Goal: Task Accomplishment & Management: Complete application form

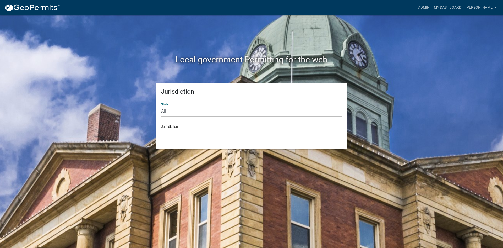
click at [181, 108] on select "All [US_STATE] [US_STATE] [US_STATE] [US_STATE] [US_STATE] [US_STATE] [US_STATE…" at bounding box center [251, 111] width 181 height 11
select select "[US_STATE]"
click at [161, 106] on select "All [US_STATE] [US_STATE] [US_STATE] [US_STATE] [US_STATE] [US_STATE] [US_STATE…" at bounding box center [251, 111] width 181 height 11
click at [177, 133] on select "[GEOGRAPHIC_DATA], [US_STATE] [GEOGRAPHIC_DATA], [US_STATE] [GEOGRAPHIC_DATA], …" at bounding box center [251, 133] width 181 height 11
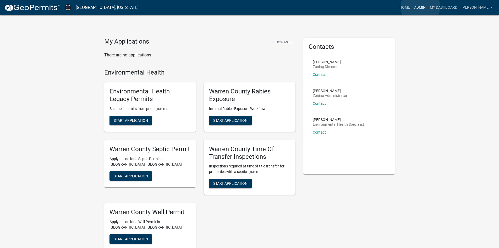
drag, startPoint x: 421, startPoint y: 7, endPoint x: 419, endPoint y: 10, distance: 3.4
click at [421, 7] on link "Admin" at bounding box center [420, 8] width 16 height 10
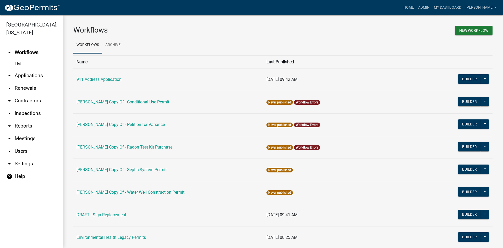
click at [24, 120] on link "arrow_drop_down Reports" at bounding box center [31, 126] width 63 height 13
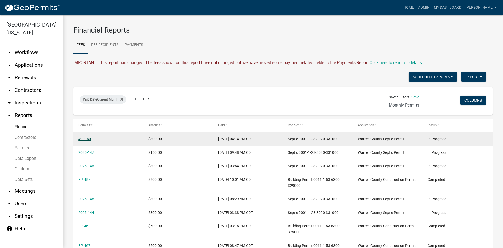
click at [84, 137] on link "490360" at bounding box center [84, 139] width 13 height 4
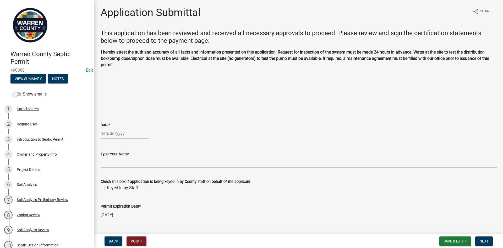
click at [111, 132] on div at bounding box center [125, 133] width 48 height 11
select select "10"
select select "2025"
click at [106, 179] on div "13" at bounding box center [106, 178] width 8 height 8
type input "[DATE]"
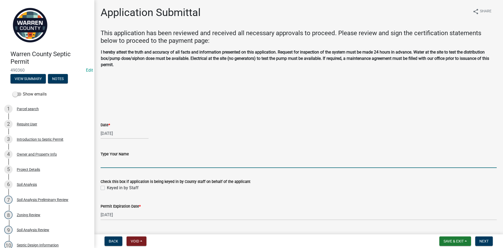
click at [110, 164] on input "Type Your Name" at bounding box center [299, 162] width 396 height 11
type input "[PERSON_NAME]"
click at [107, 186] on label "Keyed in by Staff" at bounding box center [123, 188] width 32 height 6
click at [107, 186] on input "Keyed in by Staff" at bounding box center [108, 186] width 3 height 3
checkbox input "true"
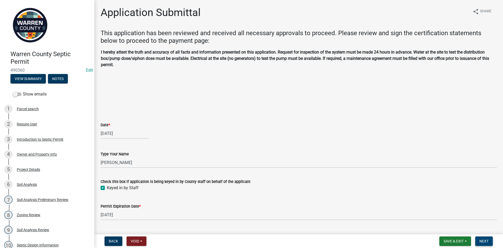
click at [487, 241] on span "Next" at bounding box center [484, 241] width 9 height 4
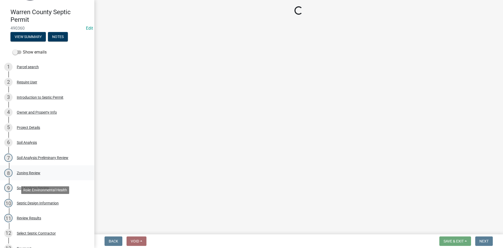
scroll to position [131, 0]
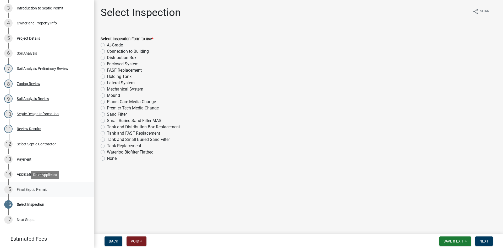
click at [22, 189] on div "Final Septic Permit" at bounding box center [32, 189] width 30 height 4
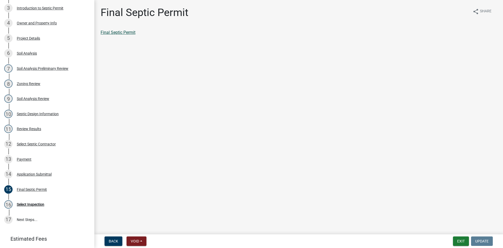
click at [112, 33] on link "Final Septic Permit" at bounding box center [118, 32] width 35 height 5
